Goal: Information Seeking & Learning: Learn about a topic

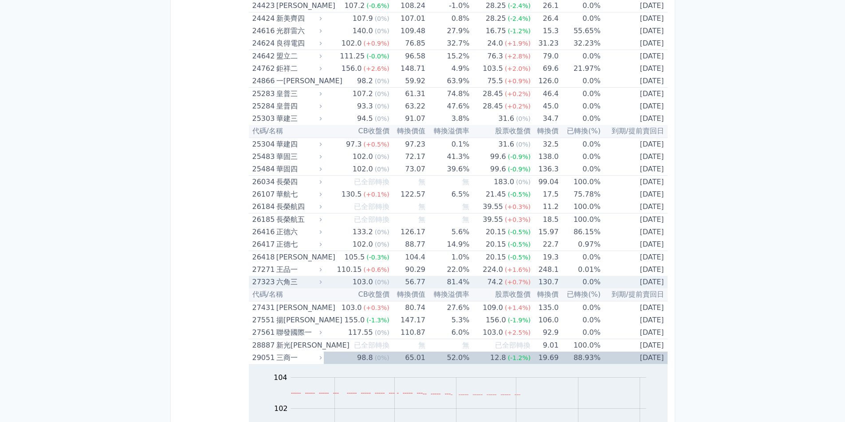
scroll to position [931, 0]
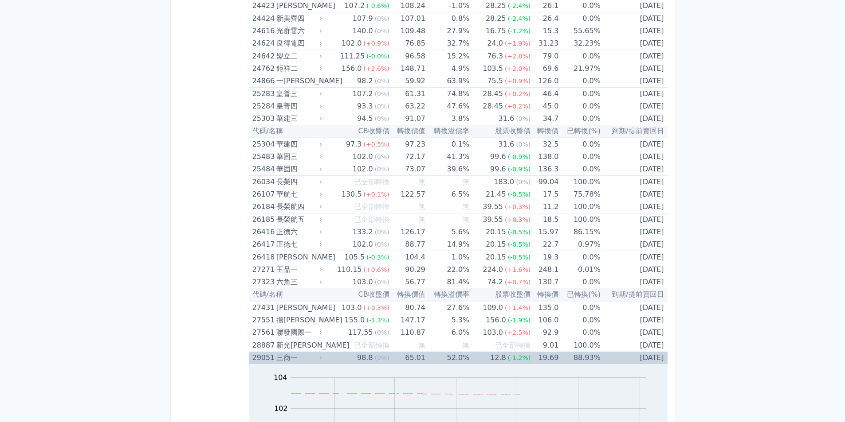
click at [580, 357] on td "88.93%" at bounding box center [579, 358] width 42 height 12
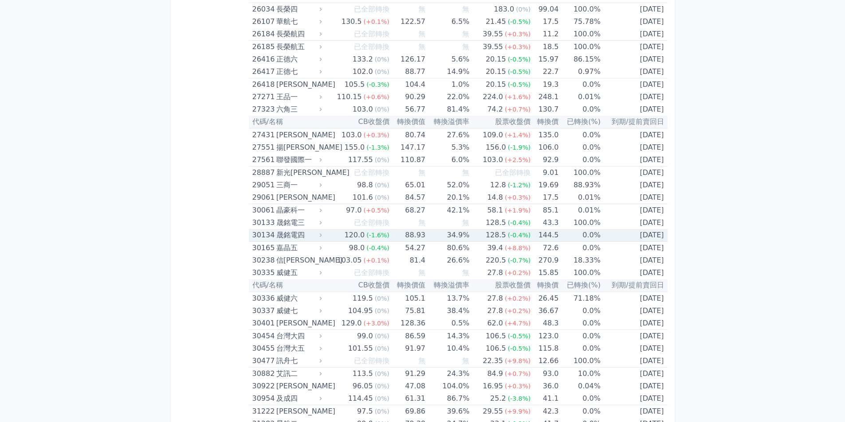
scroll to position [1108, 0]
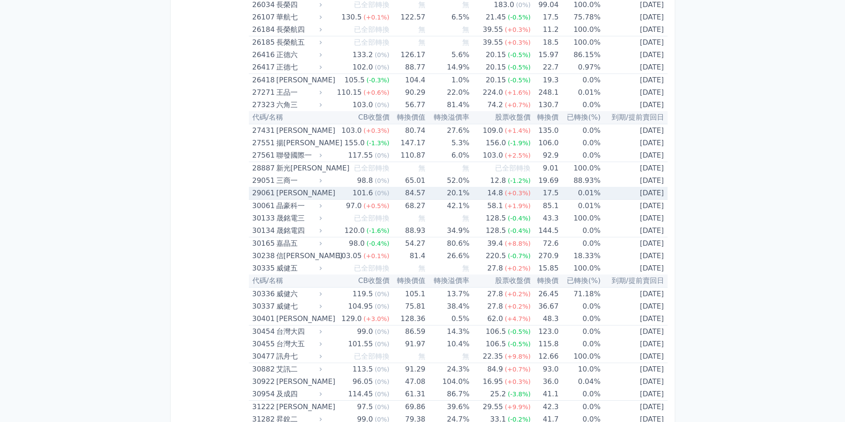
click at [454, 192] on td "20.1%" at bounding box center [447, 193] width 44 height 13
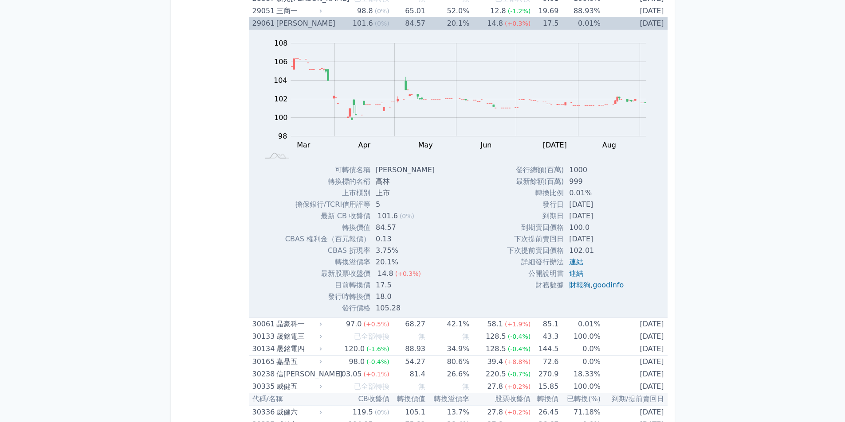
scroll to position [1286, 0]
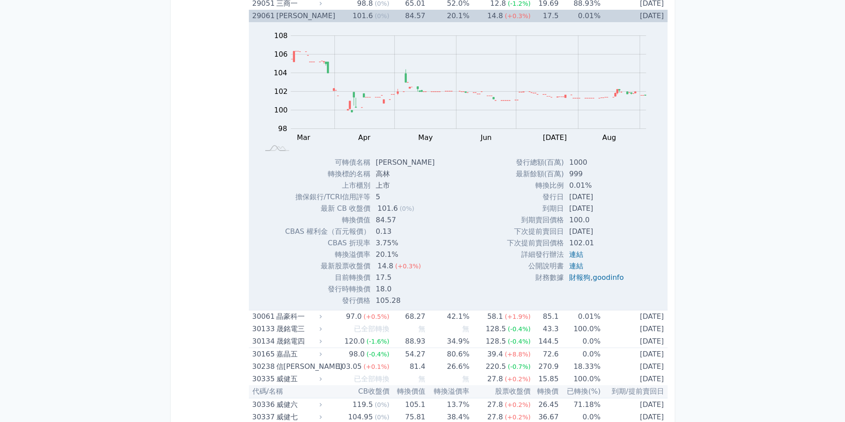
click at [335, 162] on td "可轉債名稱" at bounding box center [327, 163] width 85 height 12
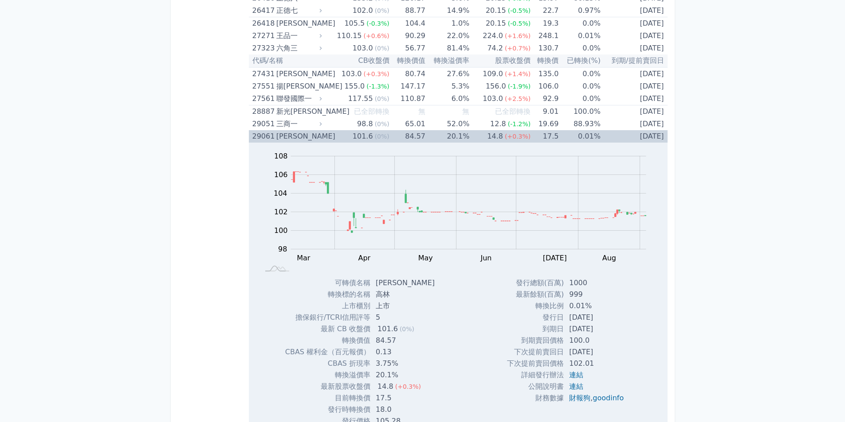
scroll to position [1153, 0]
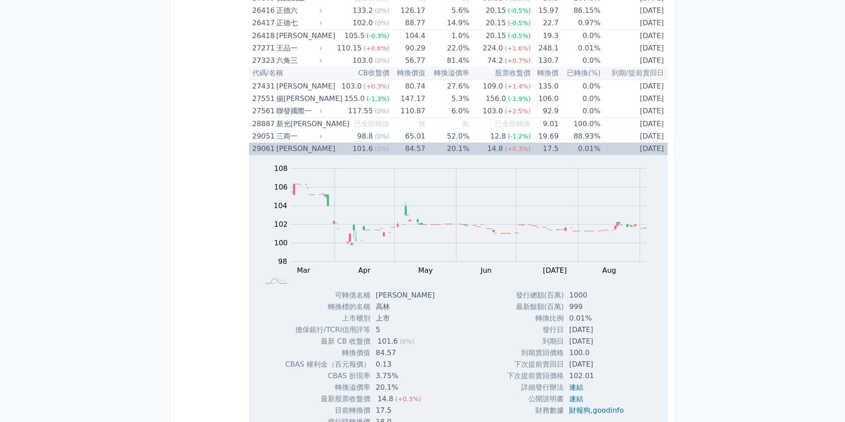
click at [270, 150] on div "29061" at bounding box center [263, 149] width 22 height 12
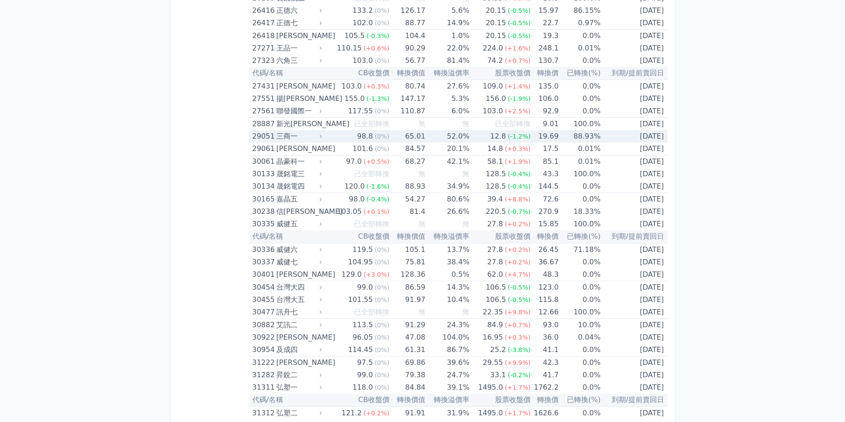
click at [289, 135] on div "三商一" at bounding box center [298, 136] width 44 height 12
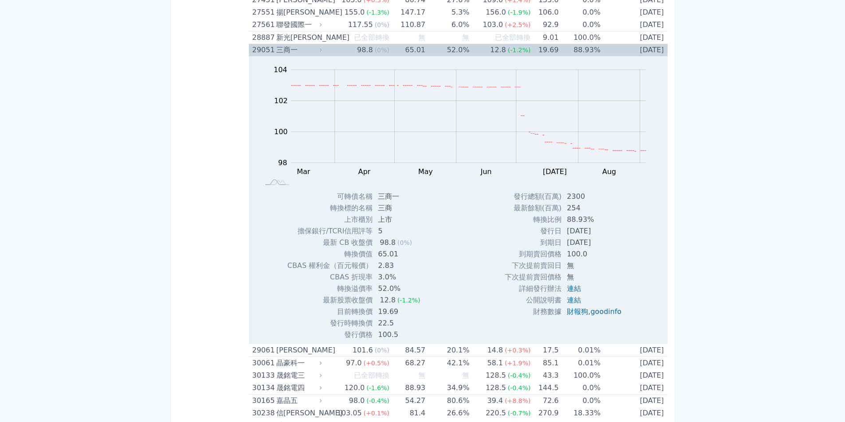
scroll to position [1241, 0]
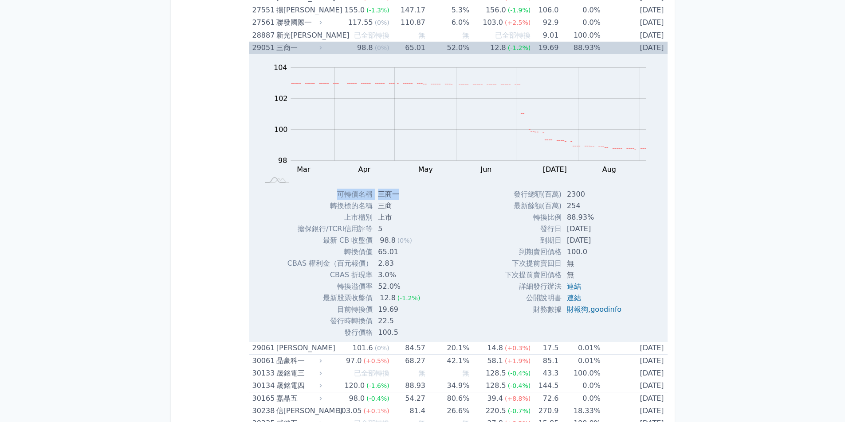
drag, startPoint x: 338, startPoint y: 195, endPoint x: 399, endPoint y: 193, distance: 60.8
click at [399, 193] on tr "可轉債名稱 三商一" at bounding box center [357, 195] width 140 height 12
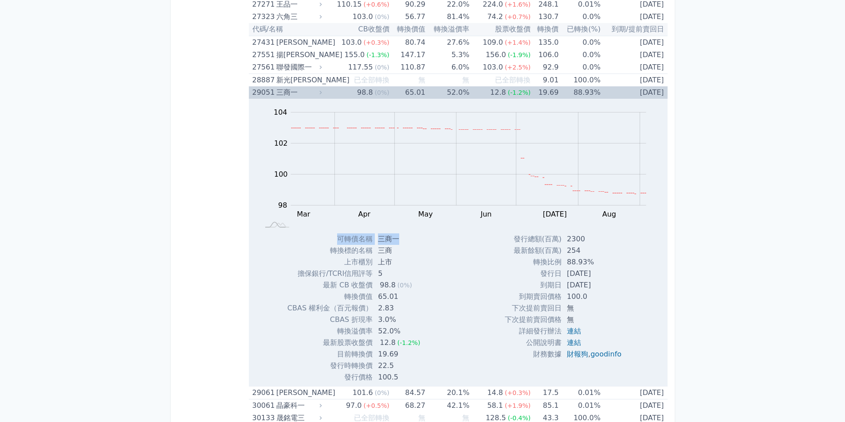
scroll to position [1108, 0]
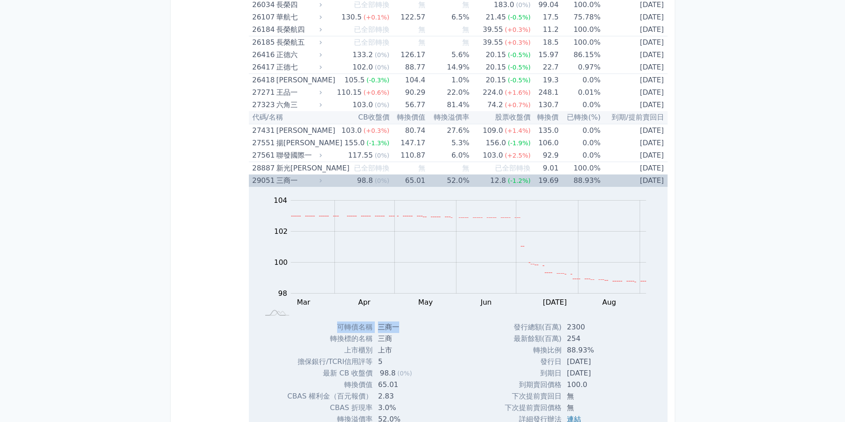
copy tr "可轉債名稱 三商一"
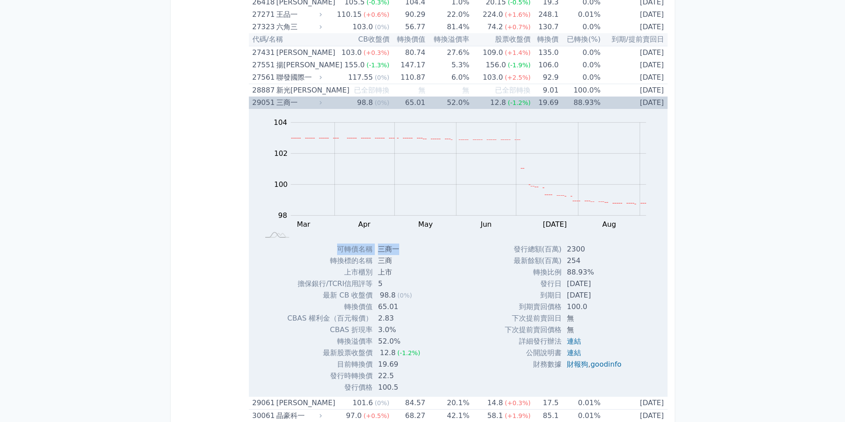
scroll to position [1241, 0]
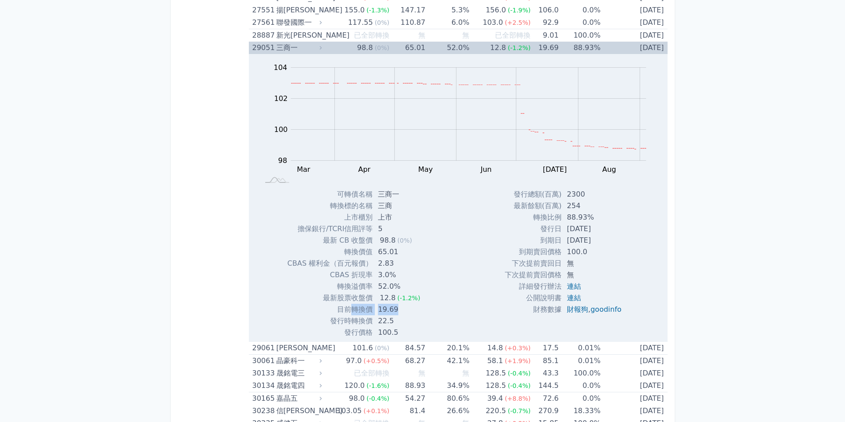
drag, startPoint x: 350, startPoint y: 310, endPoint x: 396, endPoint y: 308, distance: 45.7
click at [396, 308] on tr "目前轉換價 19.69" at bounding box center [357, 310] width 140 height 12
copy tr "轉換價 19.69"
click at [460, 288] on div "Zoom Out 104 96 97 98 99 100 101 102 106 104 94 L Mar Apr May Jun [DATE] Aug Se…" at bounding box center [458, 196] width 419 height 285
drag, startPoint x: 533, startPoint y: 218, endPoint x: 589, endPoint y: 215, distance: 55.9
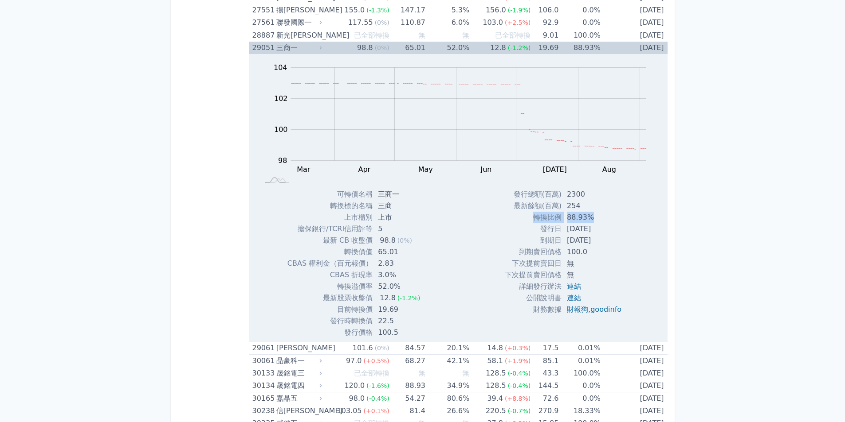
click at [589, 215] on tr "轉換比例 88.93%" at bounding box center [567, 218] width 124 height 12
copy tr "轉換比例 88.93%"
drag, startPoint x: 540, startPoint y: 241, endPoint x: 602, endPoint y: 240, distance: 62.5
click at [602, 240] on tr "到期日 [DATE]" at bounding box center [567, 241] width 124 height 12
copy tr "到期日 [DATE]"
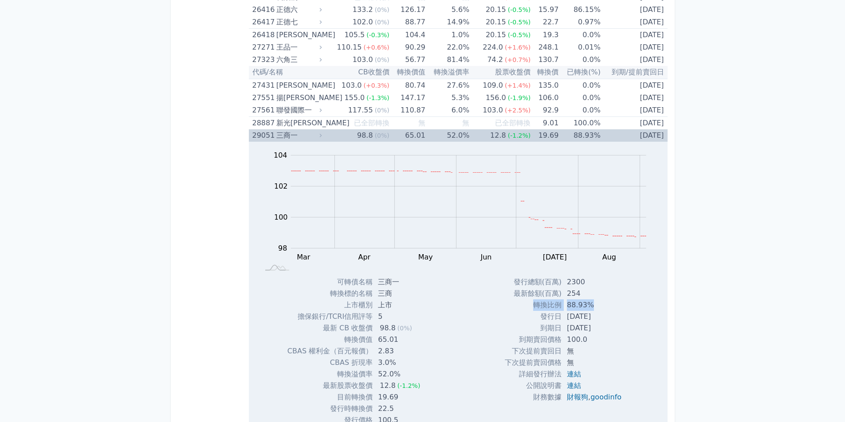
scroll to position [1153, 0]
click at [258, 134] on div "29051" at bounding box center [263, 136] width 22 height 12
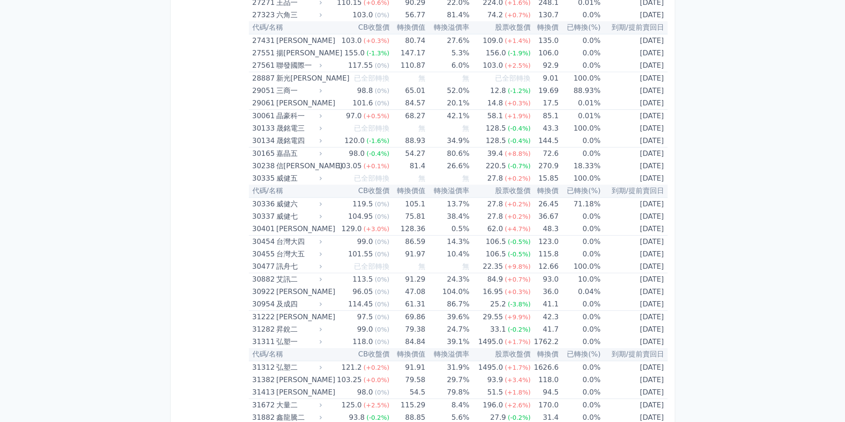
scroll to position [1241, 0]
